Goal: Entertainment & Leisure: Consume media (video, audio)

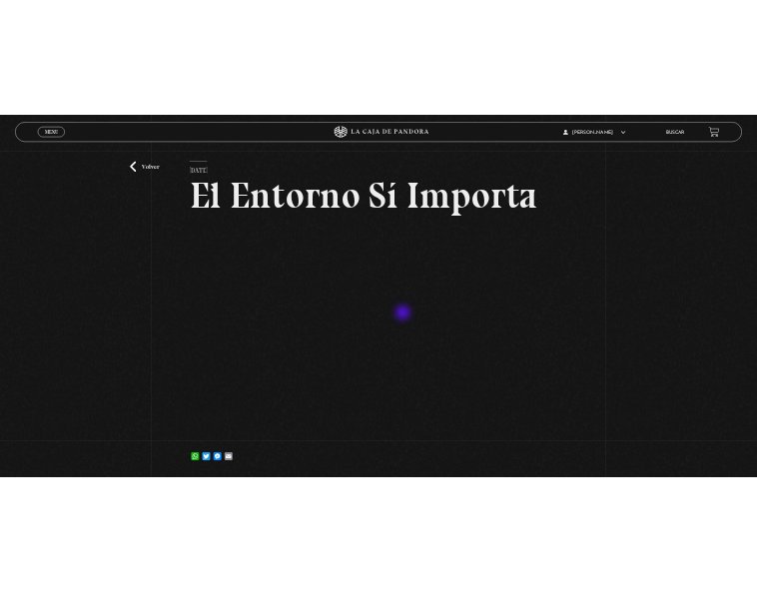
scroll to position [63, 0]
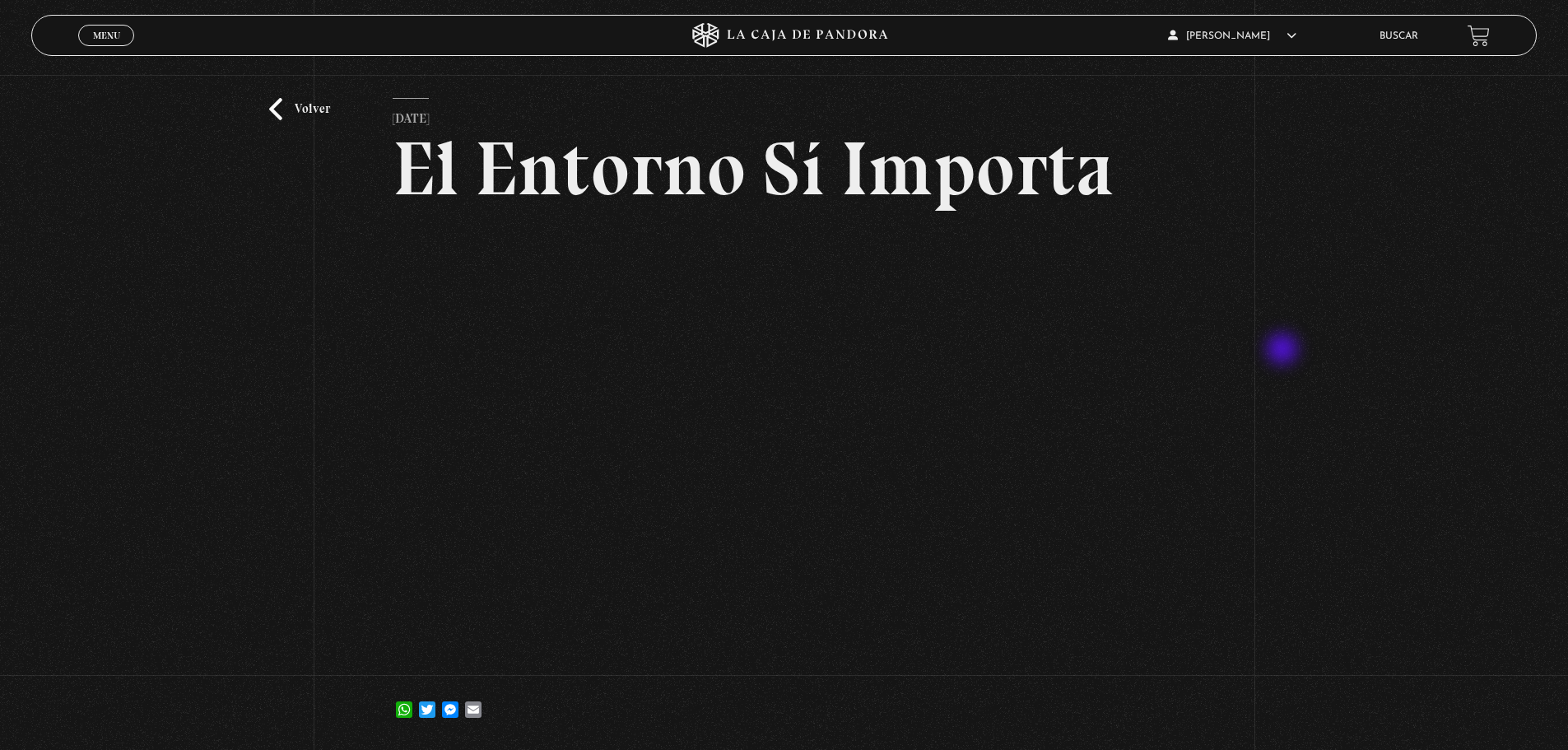
click at [623, 351] on div "Volver [DATE] El Entorno Sí Importa WhatsApp Twitter Messenger Email" at bounding box center [784, 385] width 1568 height 724
click at [230, 486] on div "Volver [DATE] El Entorno Sí Importa WhatsApp Twitter Messenger Email" at bounding box center [784, 385] width 1568 height 724
click at [319, 422] on div "Volver [DATE] El Entorno Sí Importa WhatsApp Twitter Messenger Email" at bounding box center [784, 385] width 1568 height 724
click at [143, 420] on div "Volver [DATE] El Entorno Sí Importa WhatsApp Twitter Messenger Email" at bounding box center [784, 385] width 1568 height 724
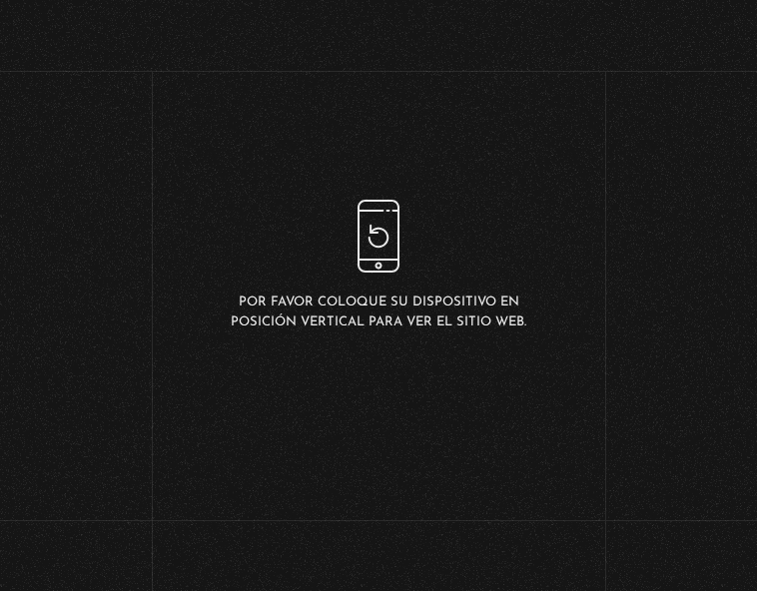
scroll to position [510, 0]
click at [689, 144] on div "Volver [DATE] El Entorno Sí Importa WhatsApp Twitter Messenger Email" at bounding box center [378, 472] width 757 height 826
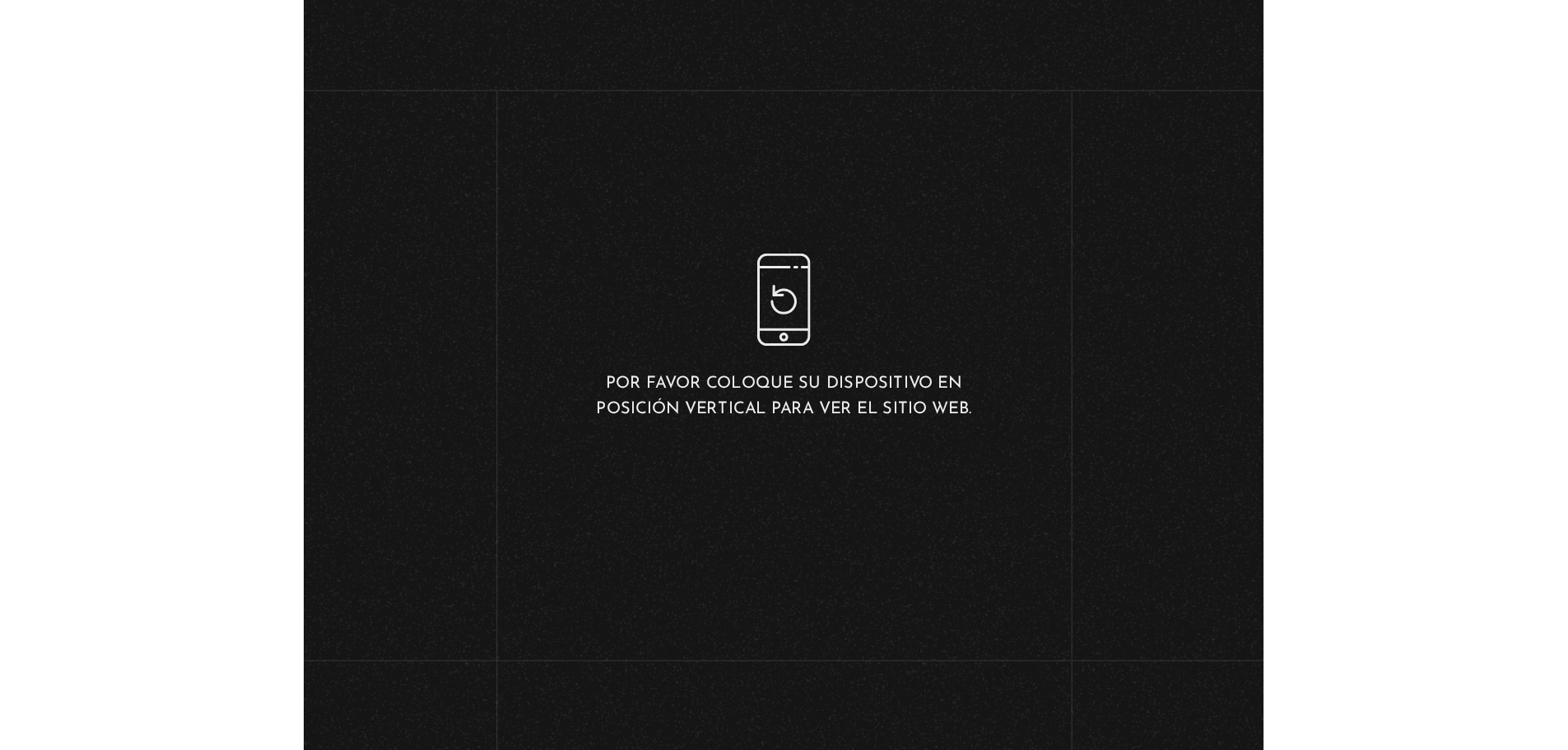
scroll to position [305, 0]
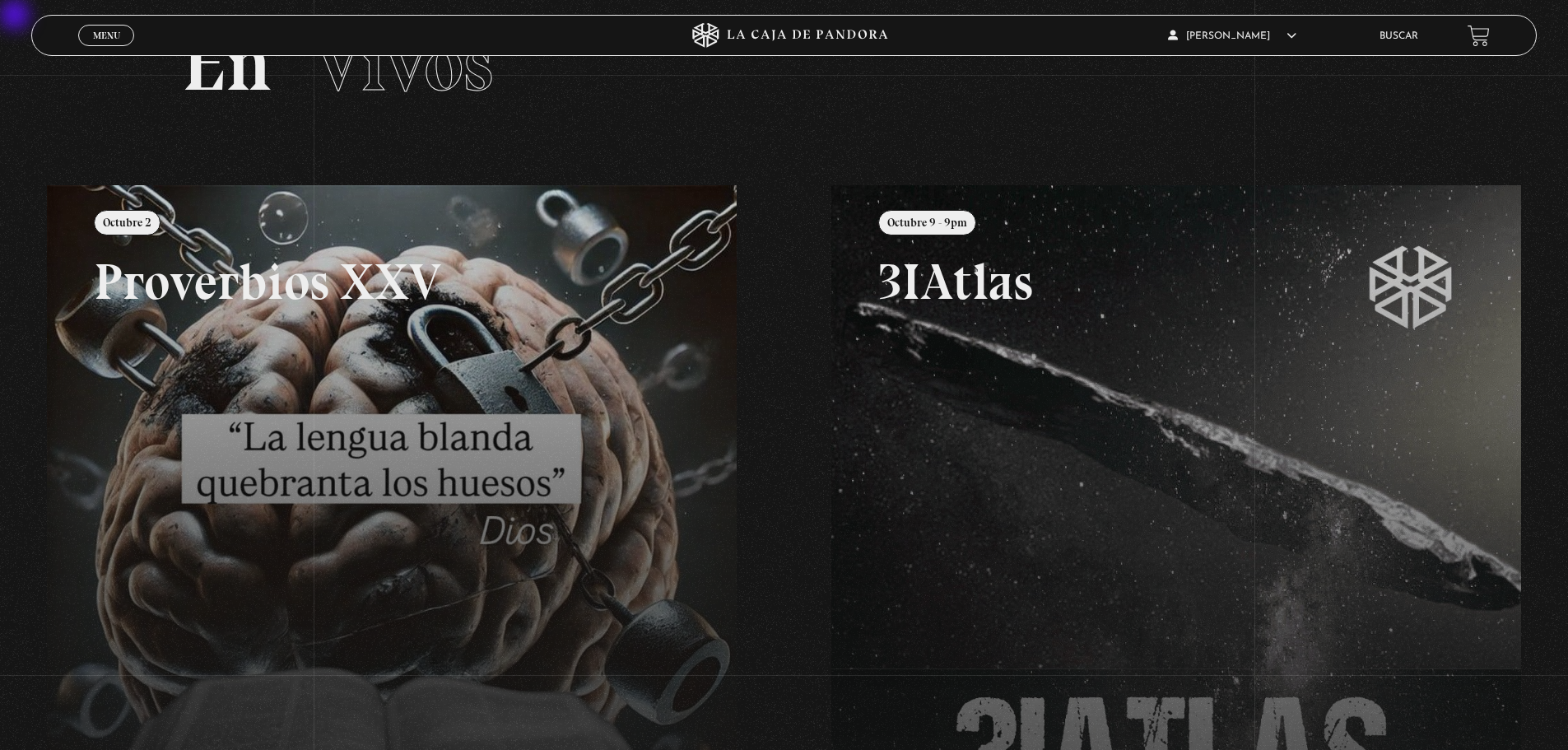
scroll to position [93, 0]
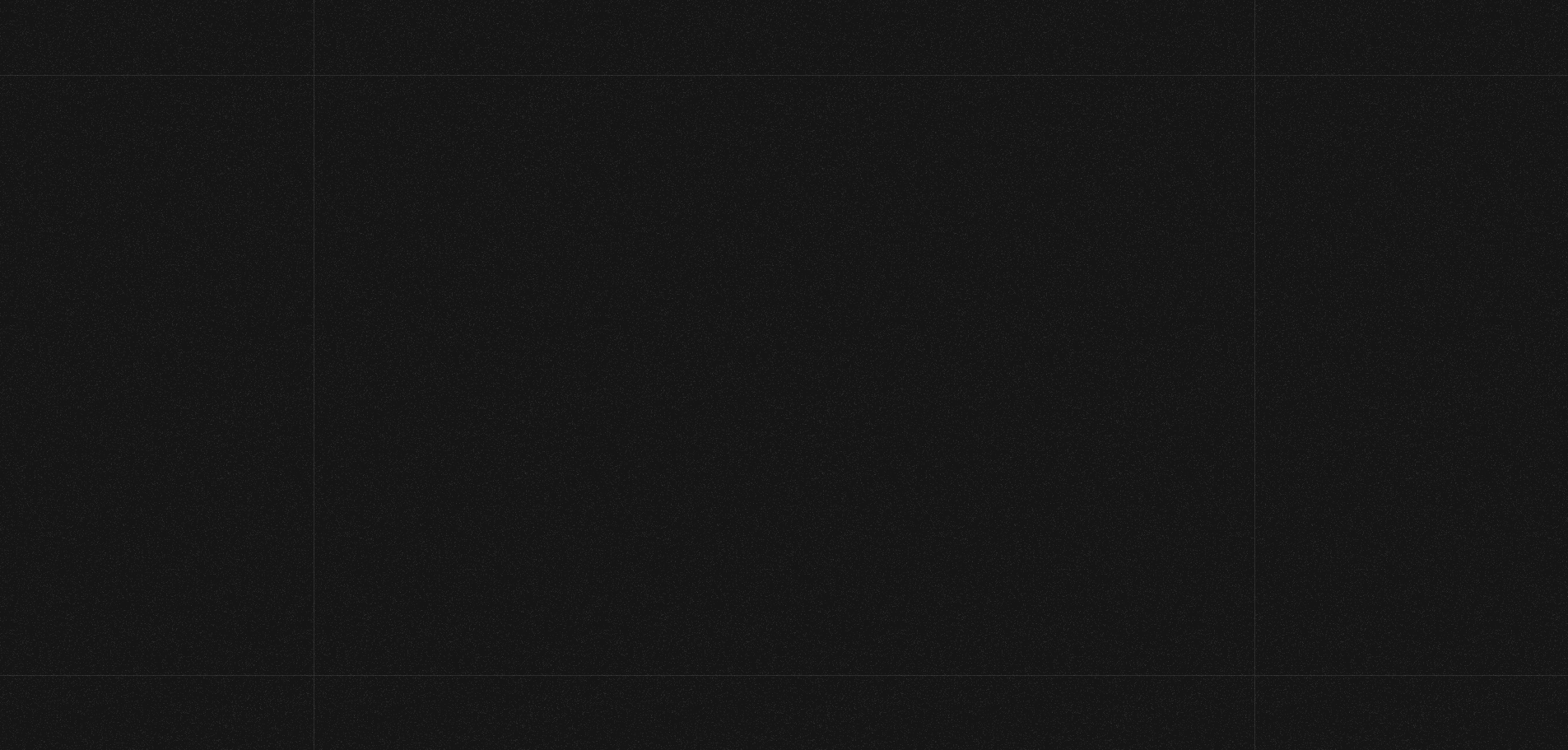
scroll to position [93, 0]
